Goal: Find specific page/section

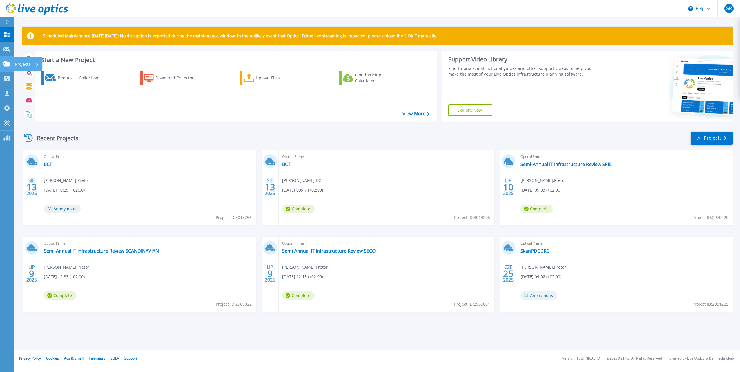
click at [10, 65] on icon at bounding box center [6, 63] width 7 height 5
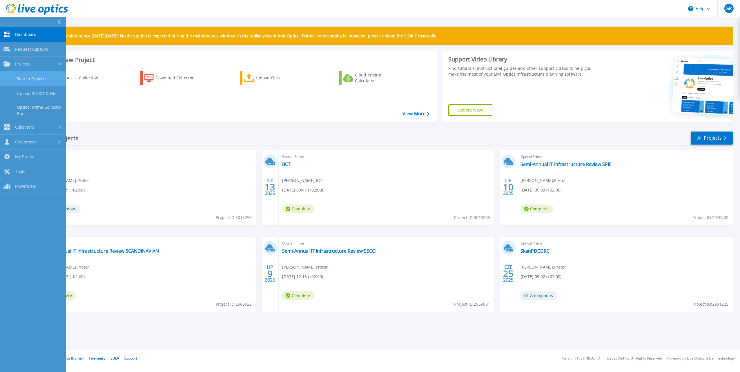
click at [40, 77] on link "Search Projects" at bounding box center [33, 79] width 66 height 15
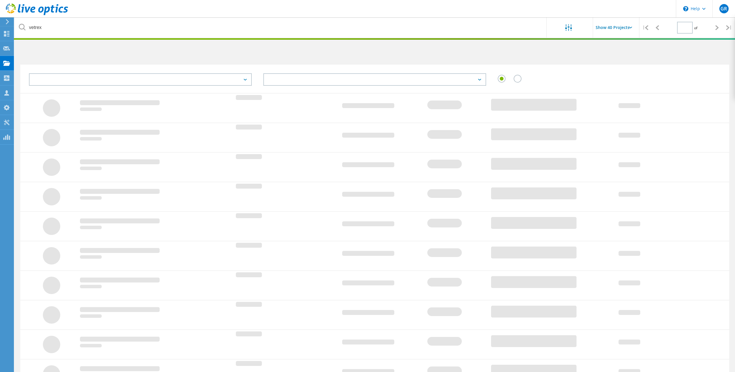
type input "1"
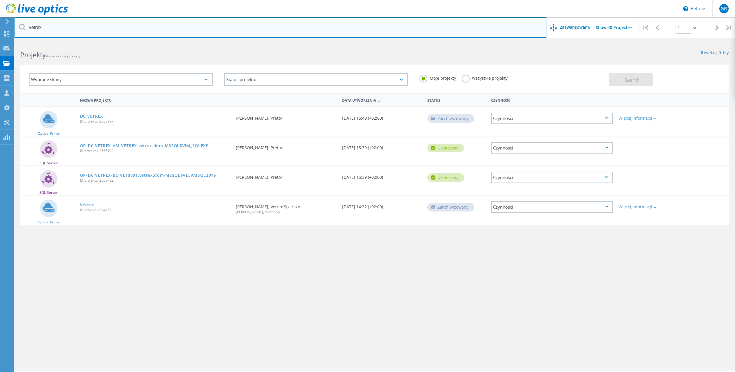
drag, startPoint x: 90, startPoint y: 32, endPoint x: 0, endPoint y: 19, distance: 90.5
click at [0, 19] on html "\n Help Explore Helpful Articles Contact Support GR Członek zespołu partnera w …" at bounding box center [367, 194] width 735 height 388
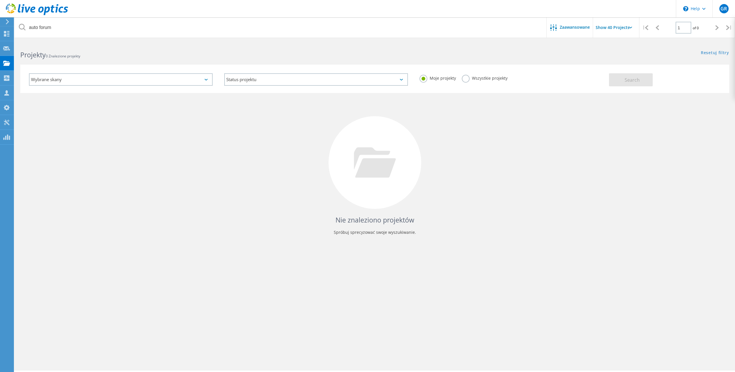
click at [475, 77] on label "Wszystkie projekty" at bounding box center [485, 78] width 46 height 6
click at [0, 0] on input "Wszystkie projekty" at bounding box center [0, 0] width 0 height 0
click at [651, 77] on button "Search" at bounding box center [631, 79] width 44 height 13
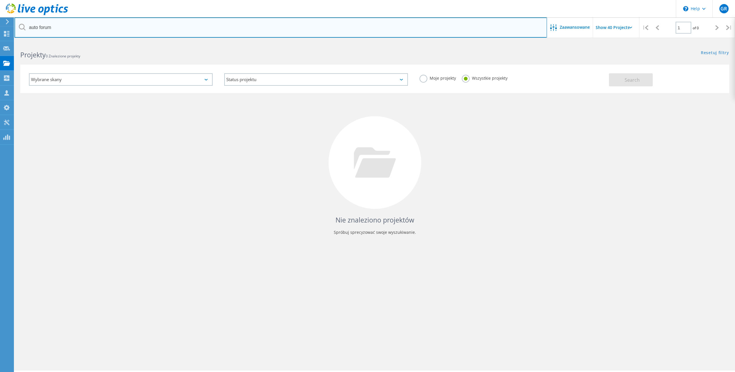
click at [45, 28] on input "auto forum" at bounding box center [280, 27] width 533 height 20
type input "e"
type input "lewandowski"
